Goal: Information Seeking & Learning: Understand process/instructions

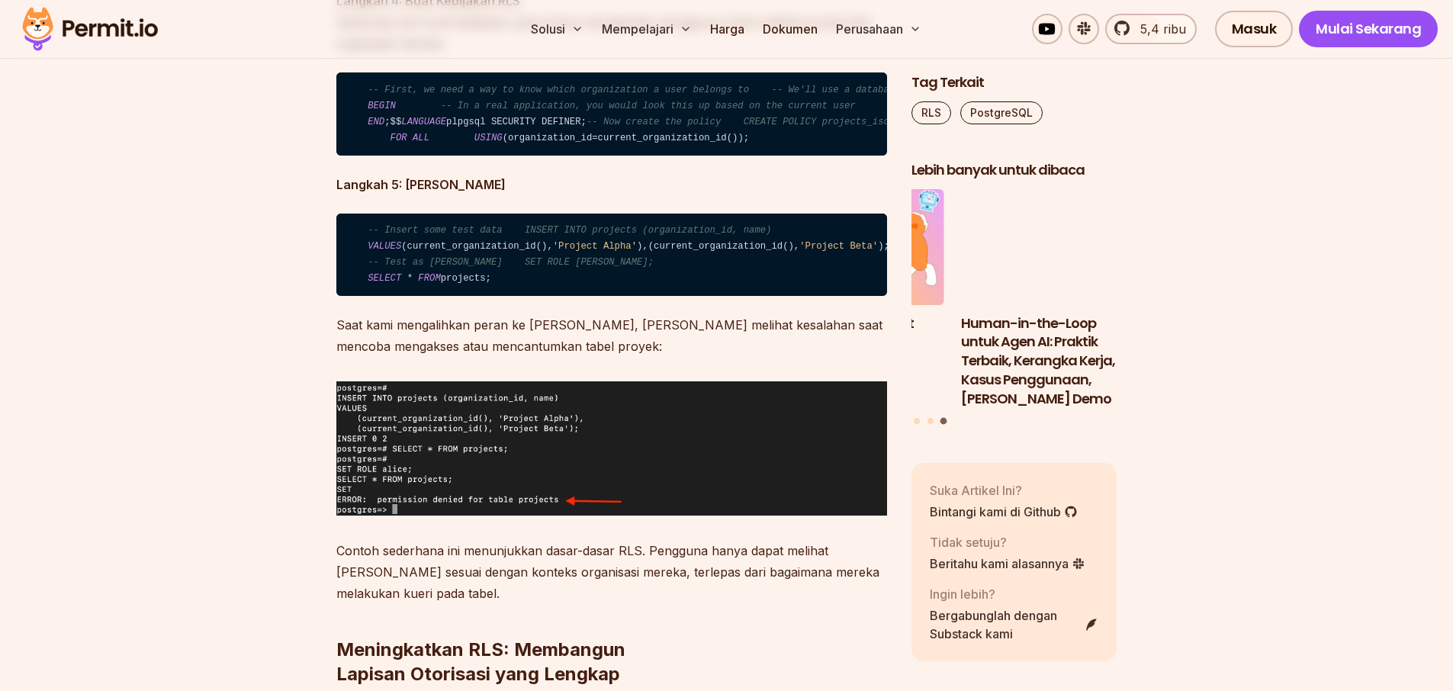
scroll to position [4258, 0]
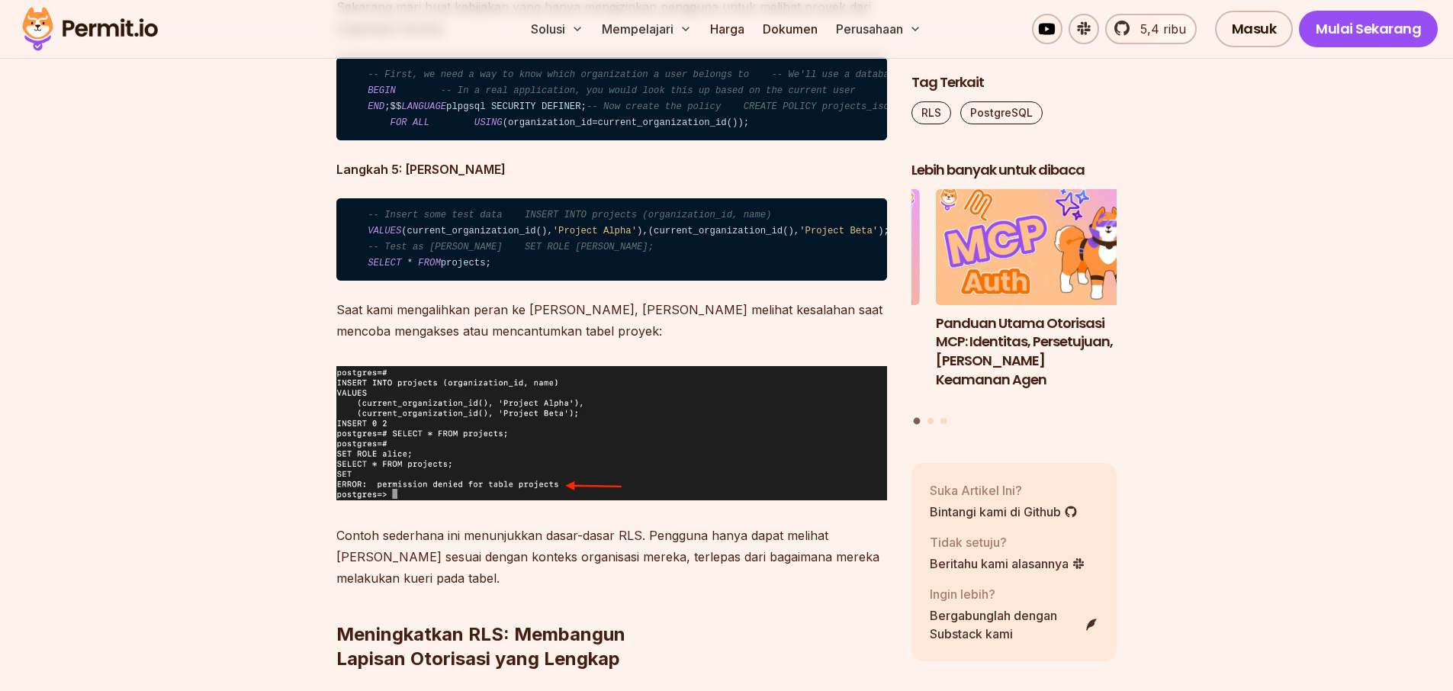
click at [586, 112] on span "-- Now create the policy CREATE POLICY projects_isolation_policy ON projects" at bounding box center [807, 106] width 443 height 11
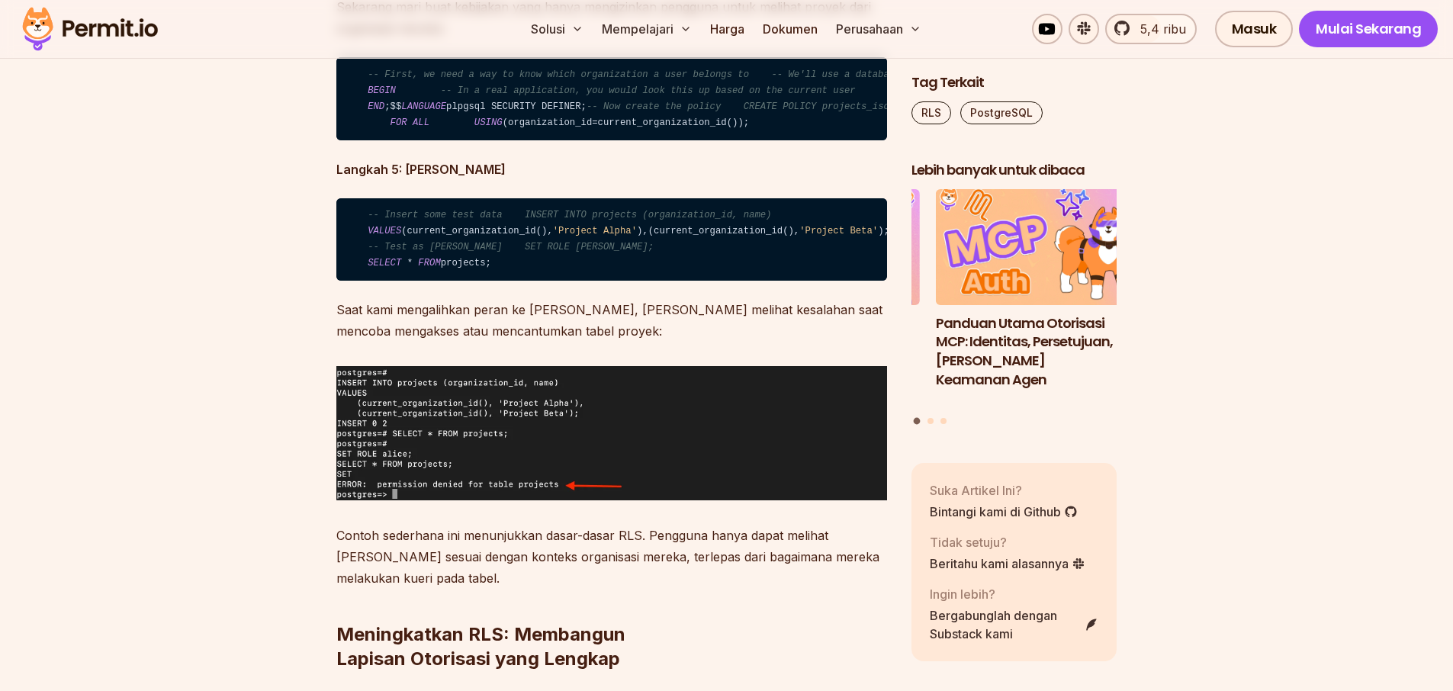
click at [612, 112] on span "-- Now create the policy CREATE POLICY projects_isolation_policy ON projects" at bounding box center [807, 106] width 443 height 11
click at [737, 140] on code "-- First, we need a way to know which organization a user belongs to -- We'll u…" at bounding box center [611, 98] width 551 height 83
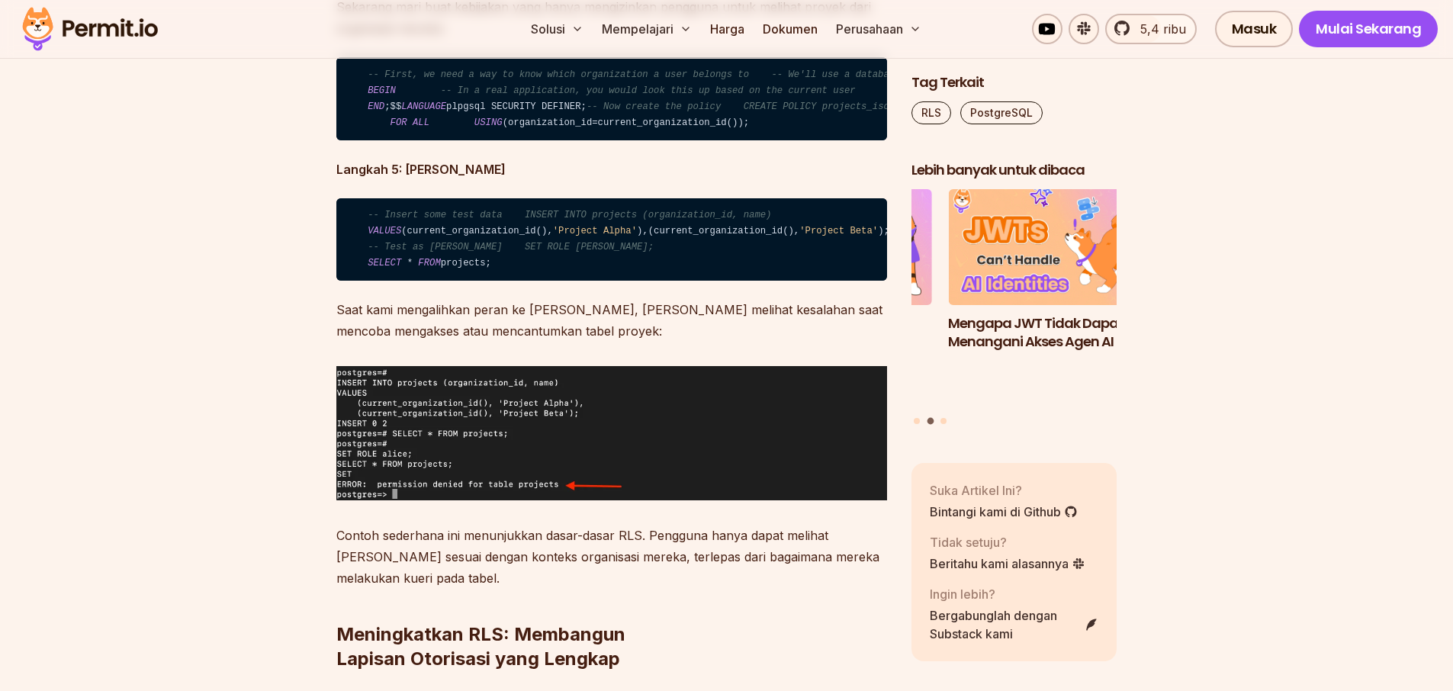
click at [550, 140] on code "-- First, we need a way to know which organization a user belongs to -- We'll u…" at bounding box center [611, 98] width 551 height 83
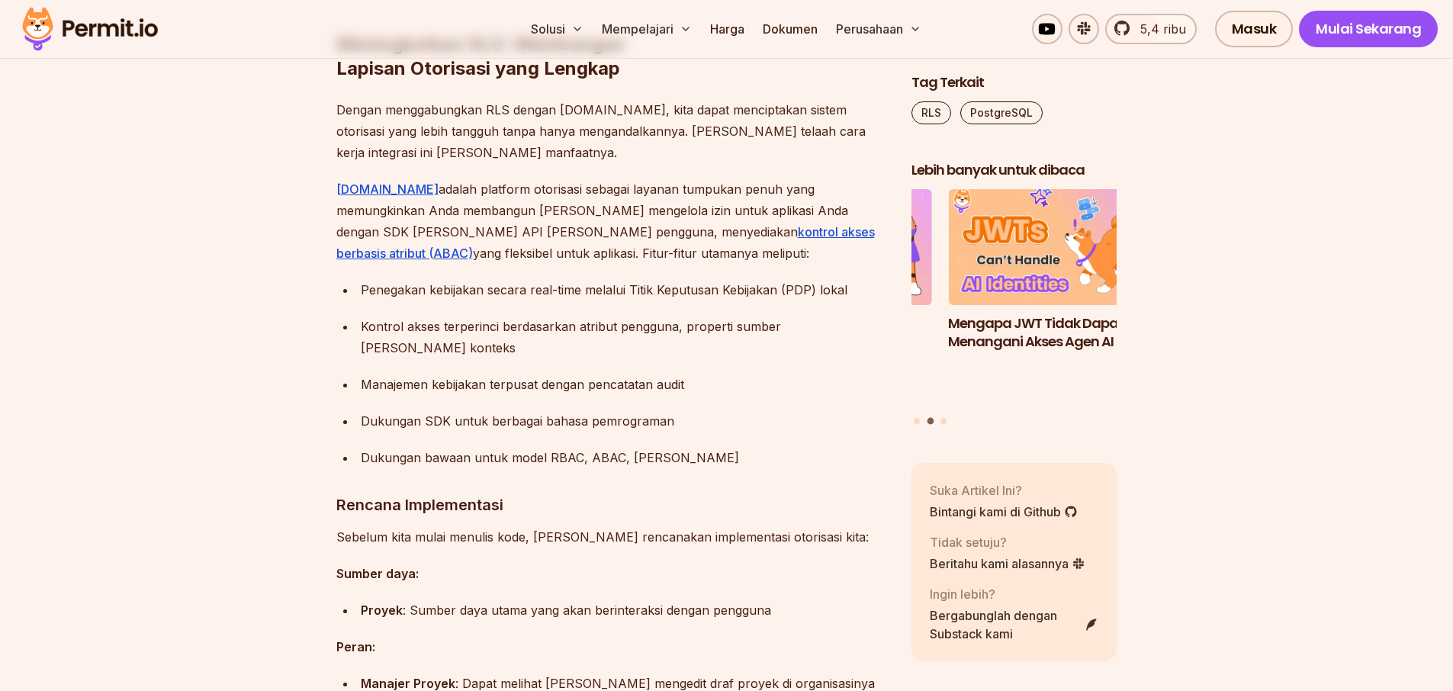
scroll to position [4872, 0]
